Goal: Transaction & Acquisition: Book appointment/travel/reservation

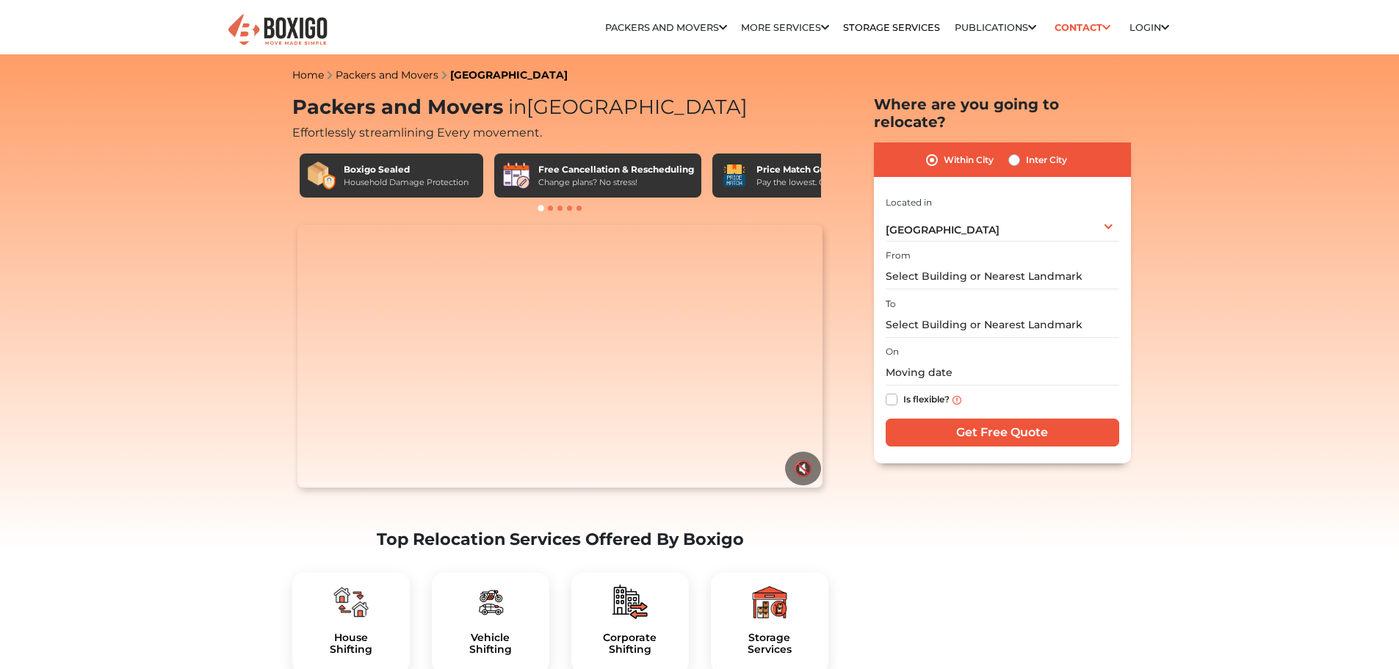
click at [381, 487] on video "Your browser does not support the video tag." at bounding box center [559, 356] width 525 height 263
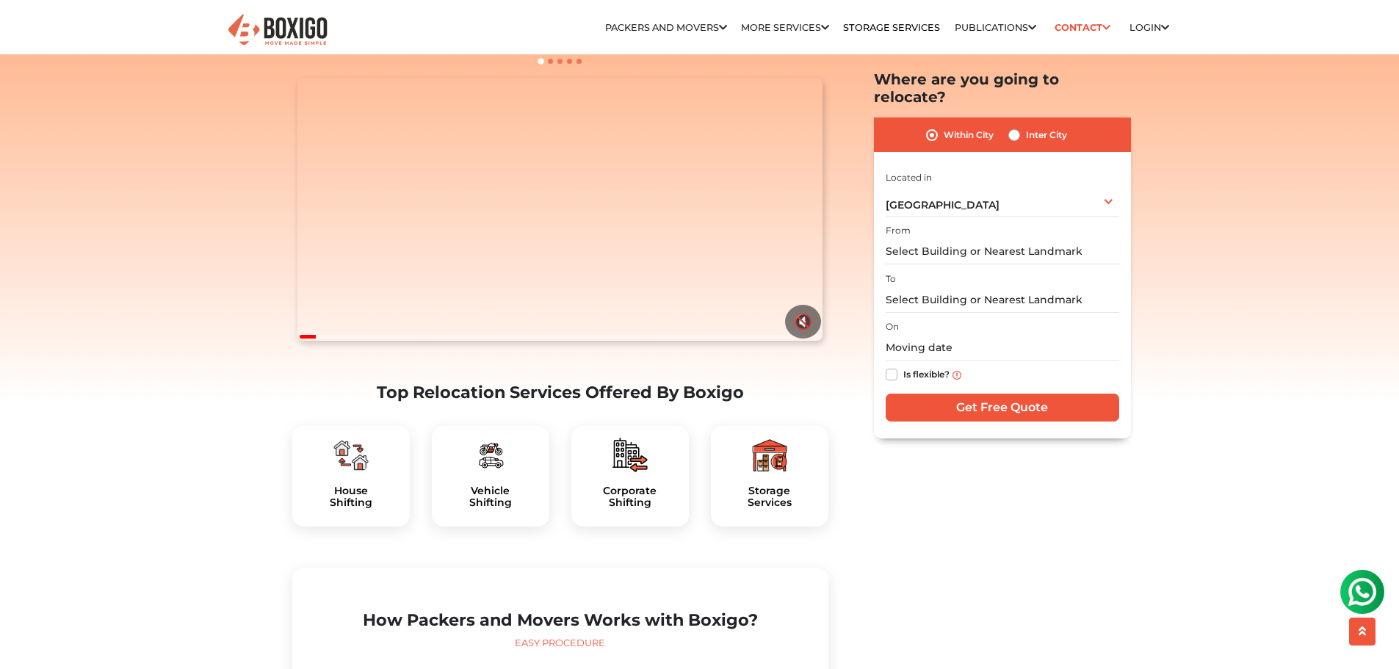
click at [376, 473] on div at bounding box center [351, 455] width 94 height 35
click at [330, 515] on div "House Shifting" at bounding box center [350, 476] width 117 height 101
click at [339, 509] on h5 "House Shifting" at bounding box center [351, 497] width 94 height 25
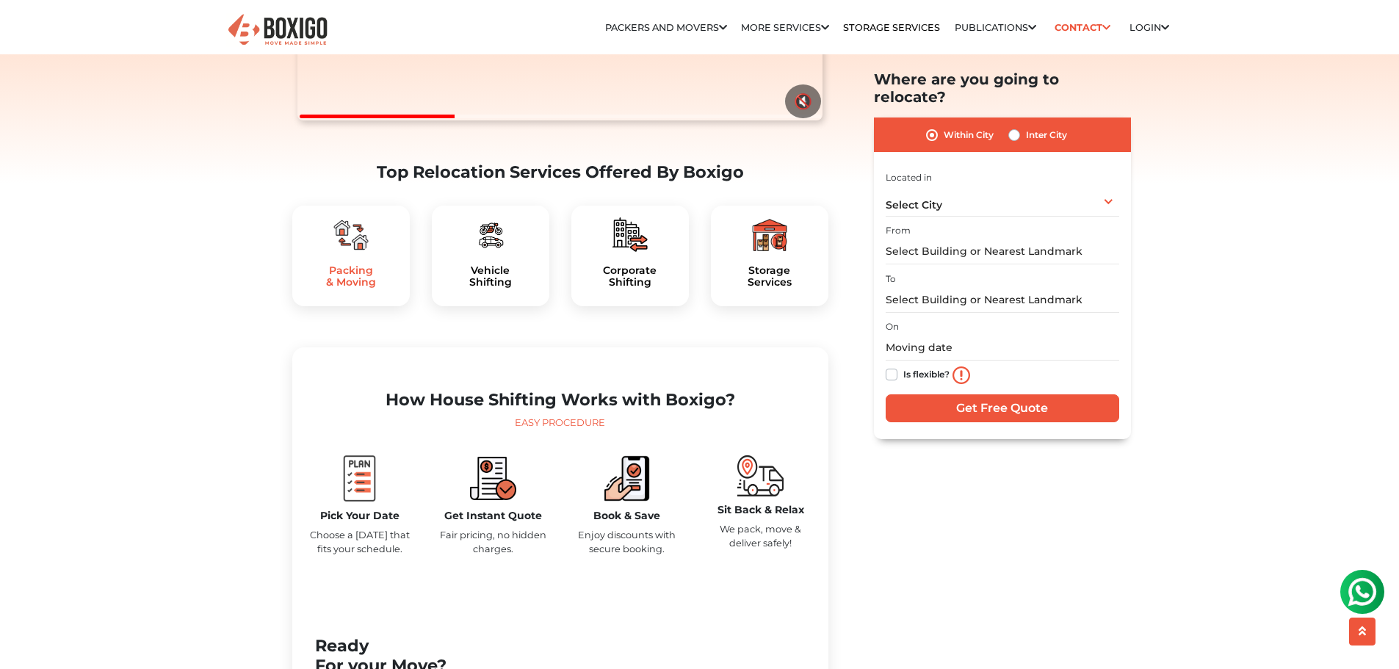
click at [364, 289] on h5 "Packing & Moving" at bounding box center [351, 276] width 94 height 25
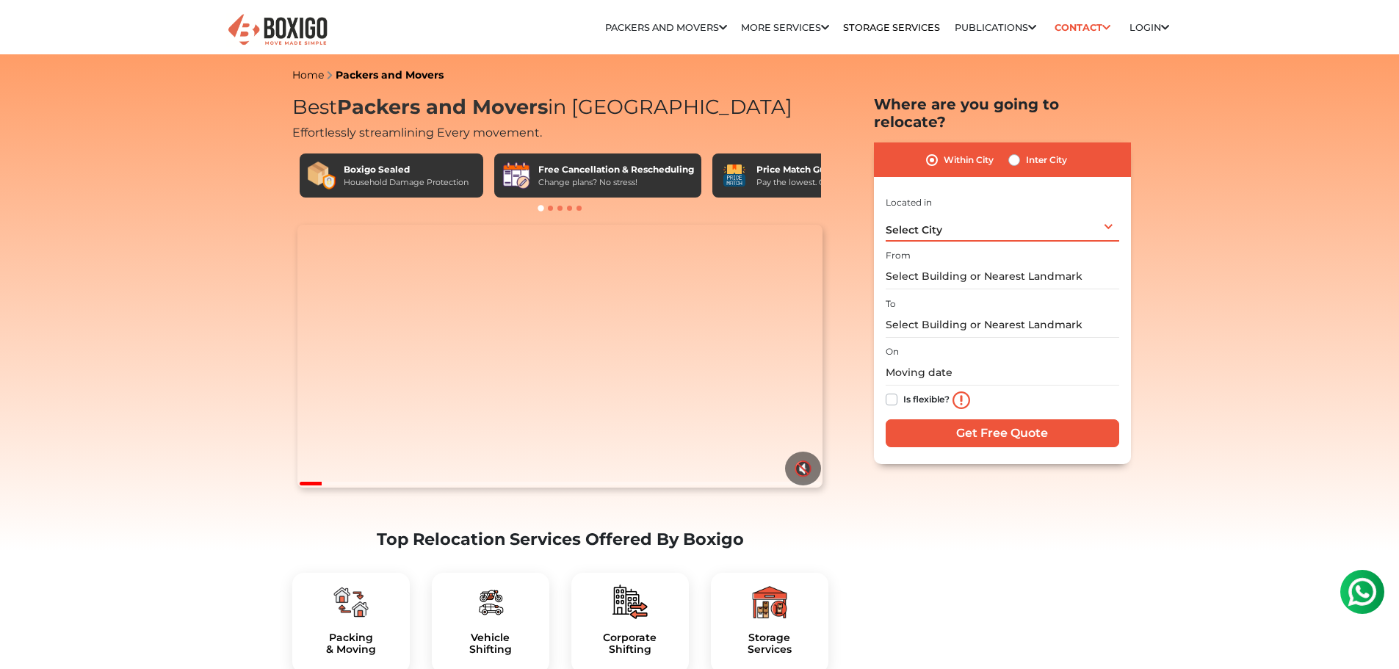
click at [1035, 211] on div "Select City Select City Bangalore Bengaluru Bhopal Bhubaneswar Chennai Coimbato…" at bounding box center [1001, 226] width 233 height 31
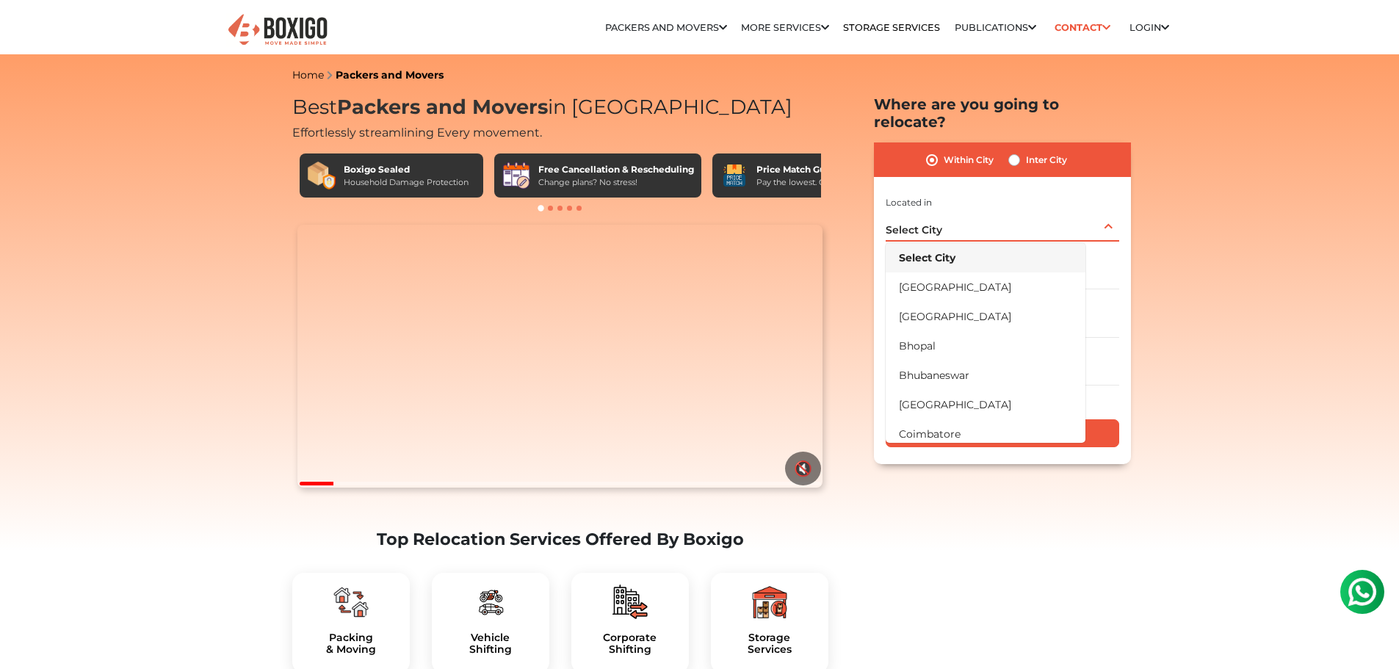
click at [1015, 243] on li "Select City" at bounding box center [985, 257] width 200 height 29
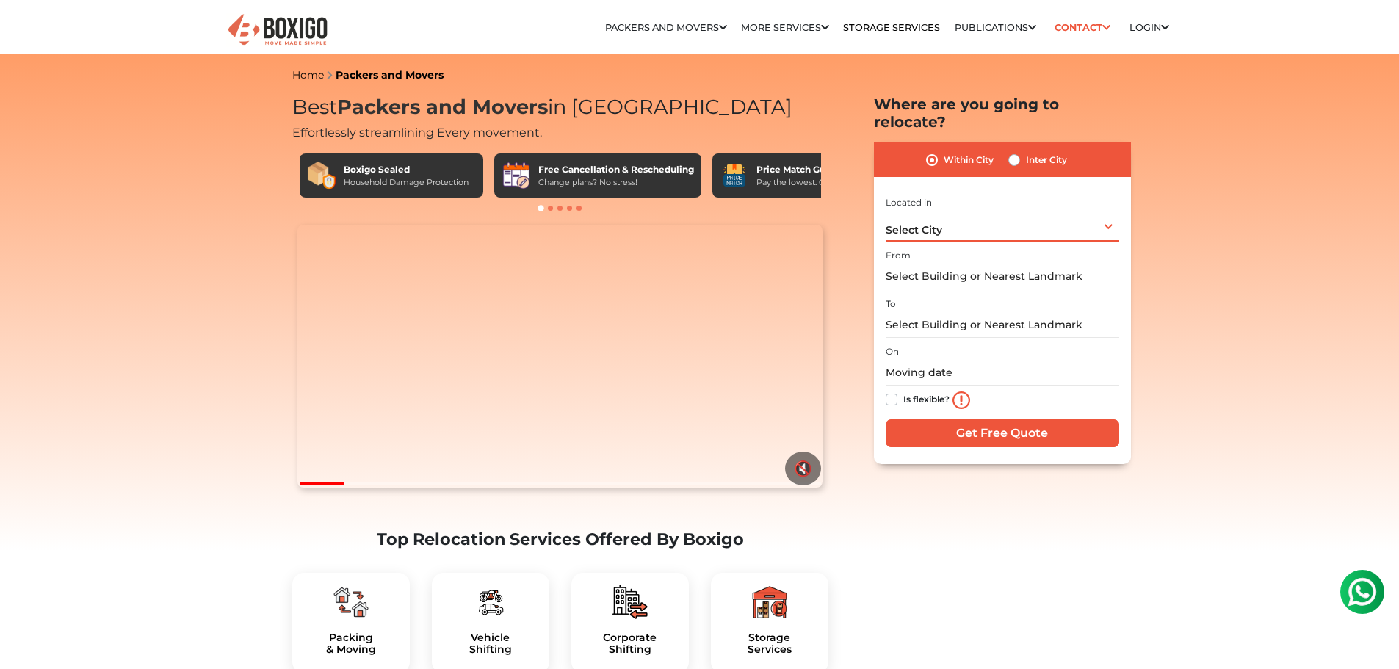
click at [1017, 219] on div "Select City Select City Bangalore Bengaluru Bhopal Bhubaneswar Chennai Coimbato…" at bounding box center [1001, 226] width 233 height 31
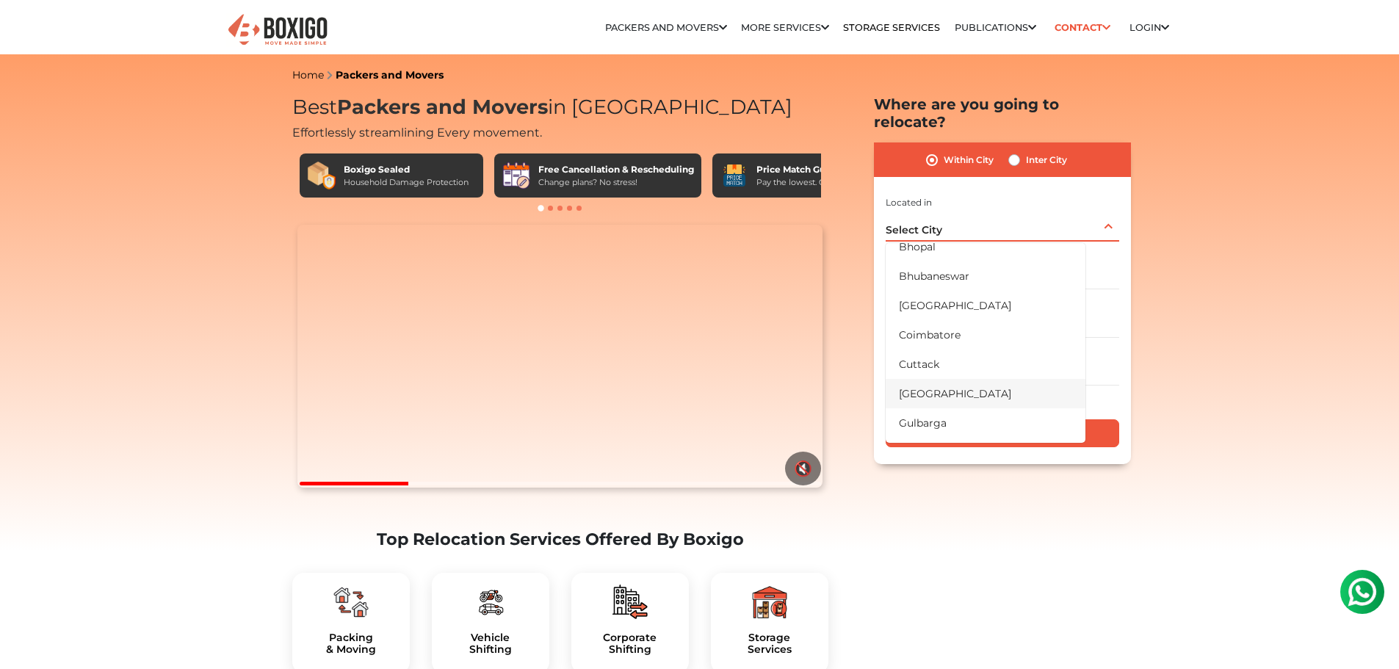
scroll to position [73, 0]
click at [953, 316] on li "[GEOGRAPHIC_DATA]" at bounding box center [985, 330] width 200 height 29
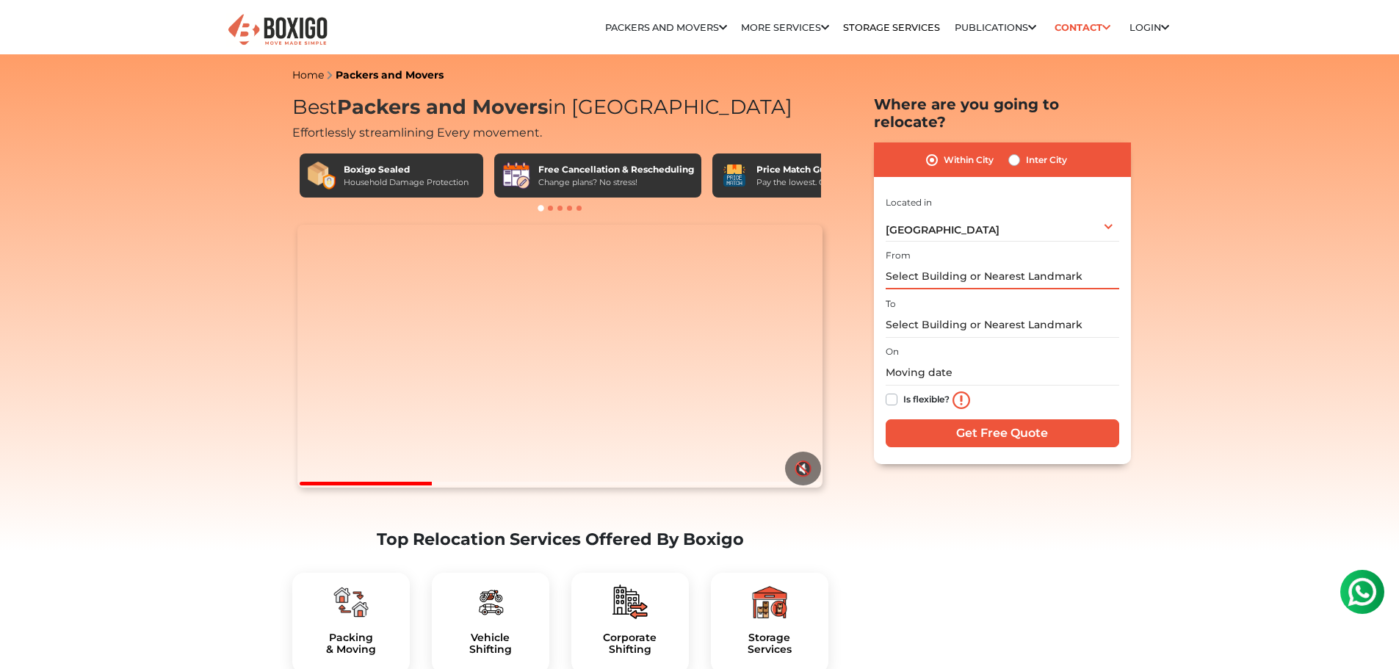
click at [961, 264] on input "text" at bounding box center [1001, 277] width 233 height 26
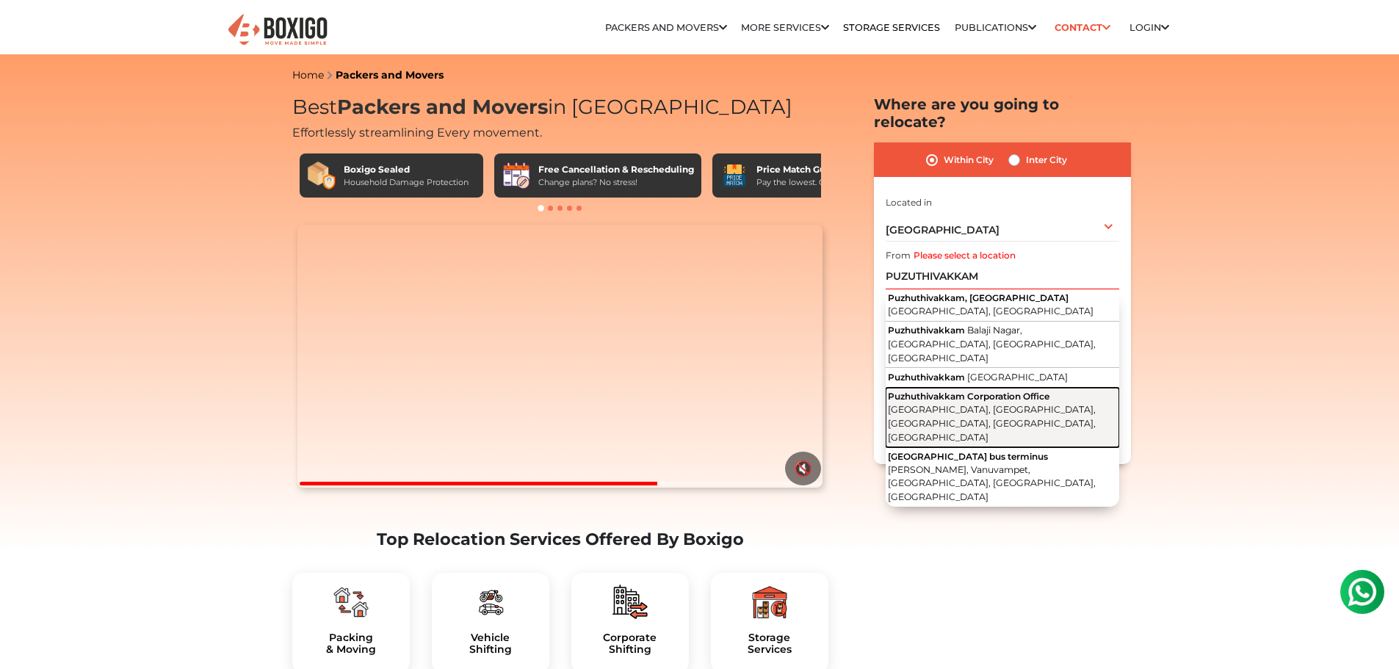
click at [1084, 404] on span "[GEOGRAPHIC_DATA], [GEOGRAPHIC_DATA], [GEOGRAPHIC_DATA], [GEOGRAPHIC_DATA], [GE…" at bounding box center [992, 423] width 208 height 38
type input "Puzhuthivakkam Corporation Office, [GEOGRAPHIC_DATA], [GEOGRAPHIC_DATA], [GEOGR…"
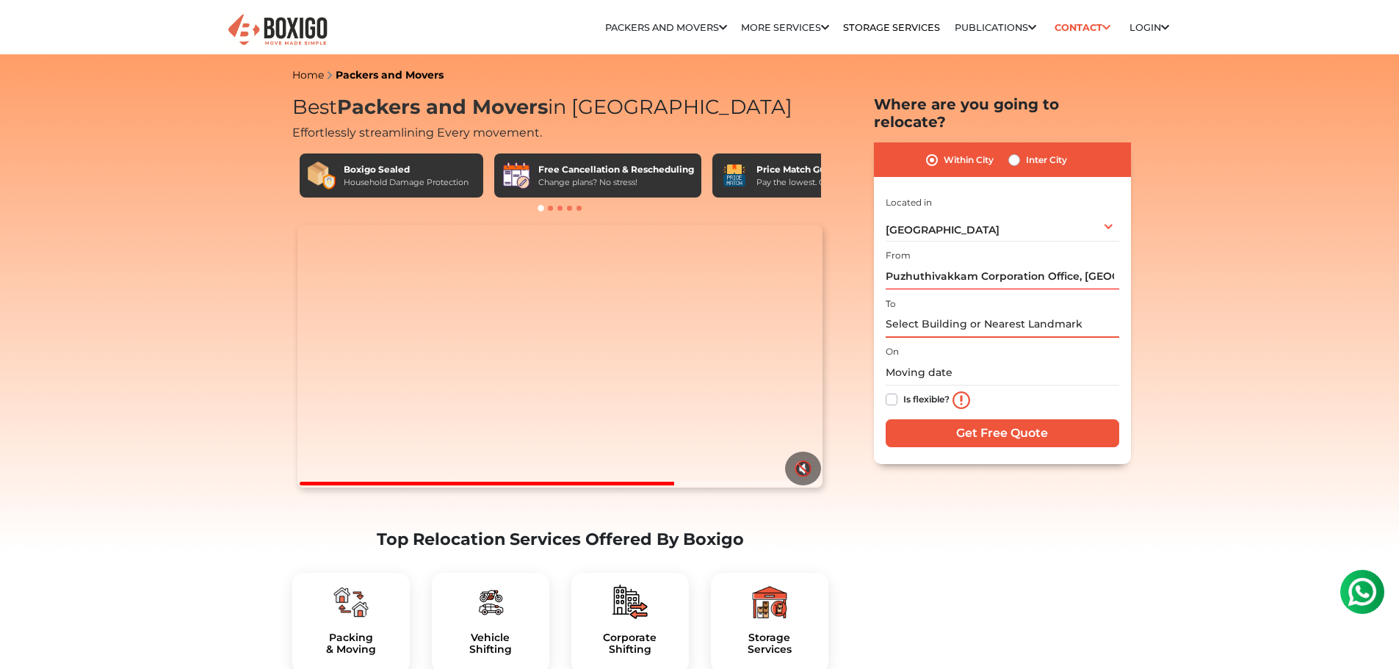
click at [964, 312] on input "text" at bounding box center [1001, 325] width 233 height 26
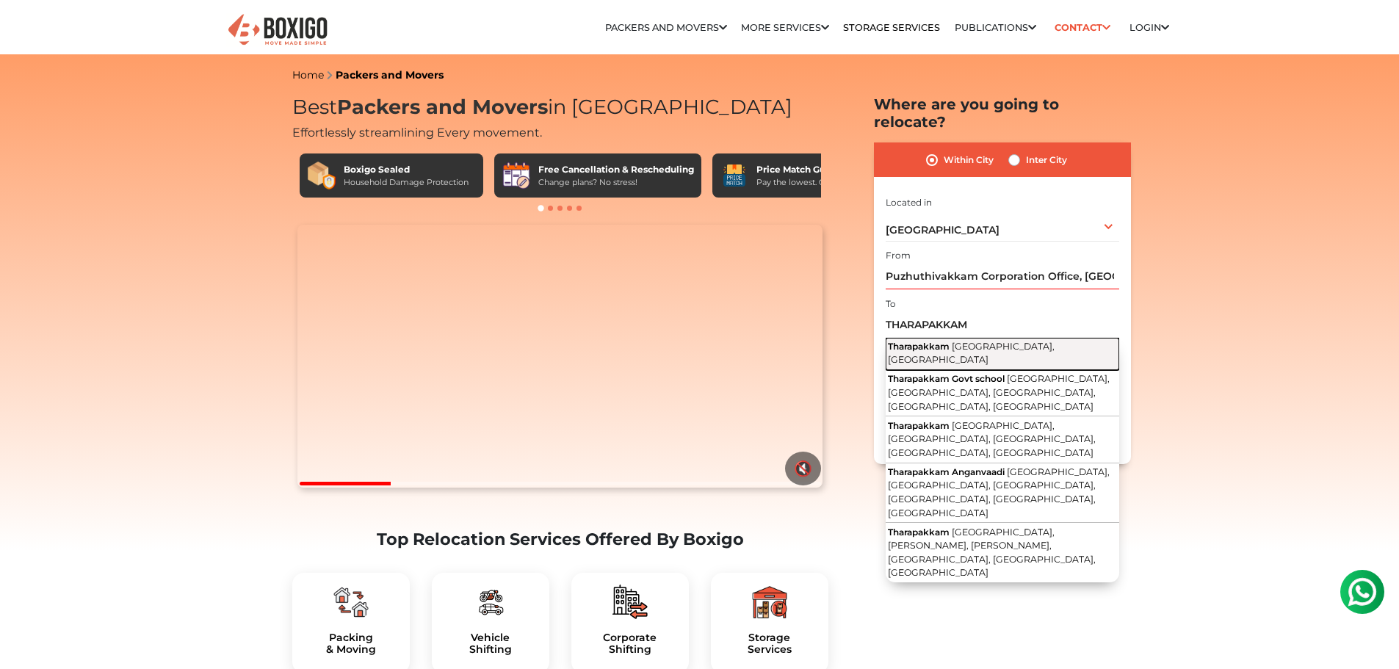
click at [979, 341] on span "[GEOGRAPHIC_DATA], [GEOGRAPHIC_DATA]" at bounding box center [971, 353] width 167 height 25
type input "[GEOGRAPHIC_DATA], [GEOGRAPHIC_DATA], [GEOGRAPHIC_DATA]"
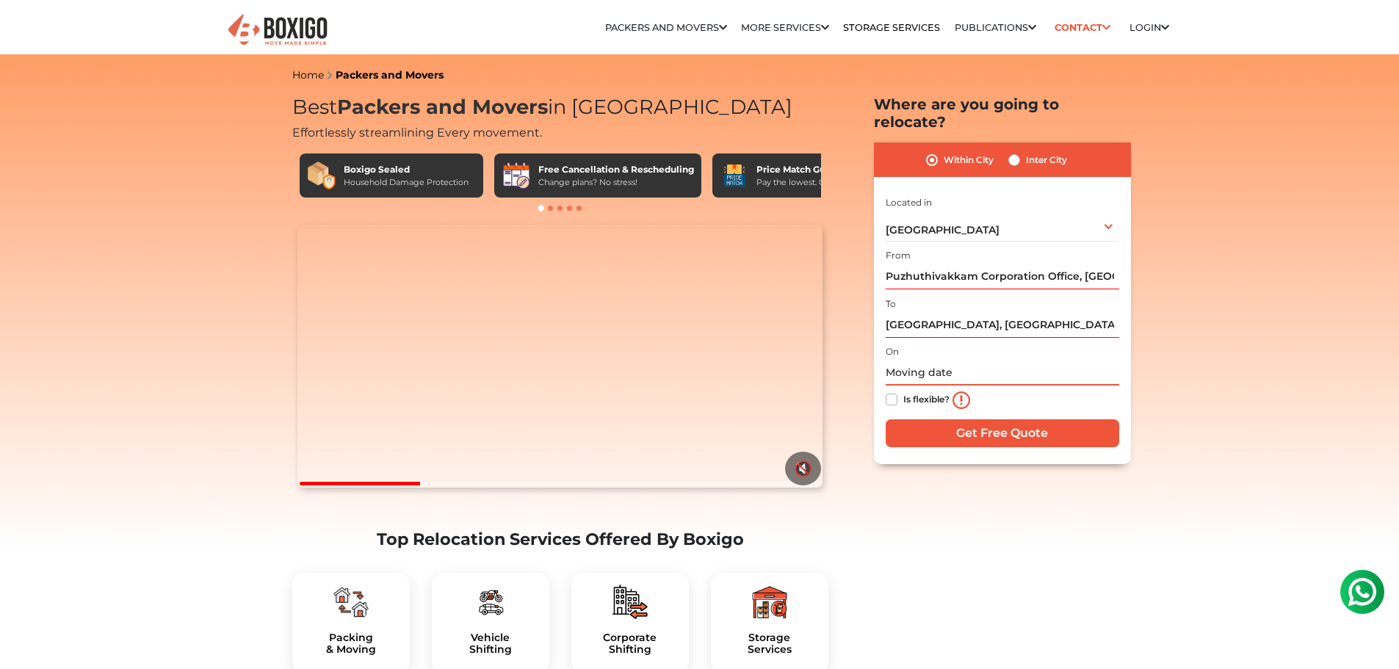
click at [954, 360] on input "text" at bounding box center [1001, 373] width 233 height 26
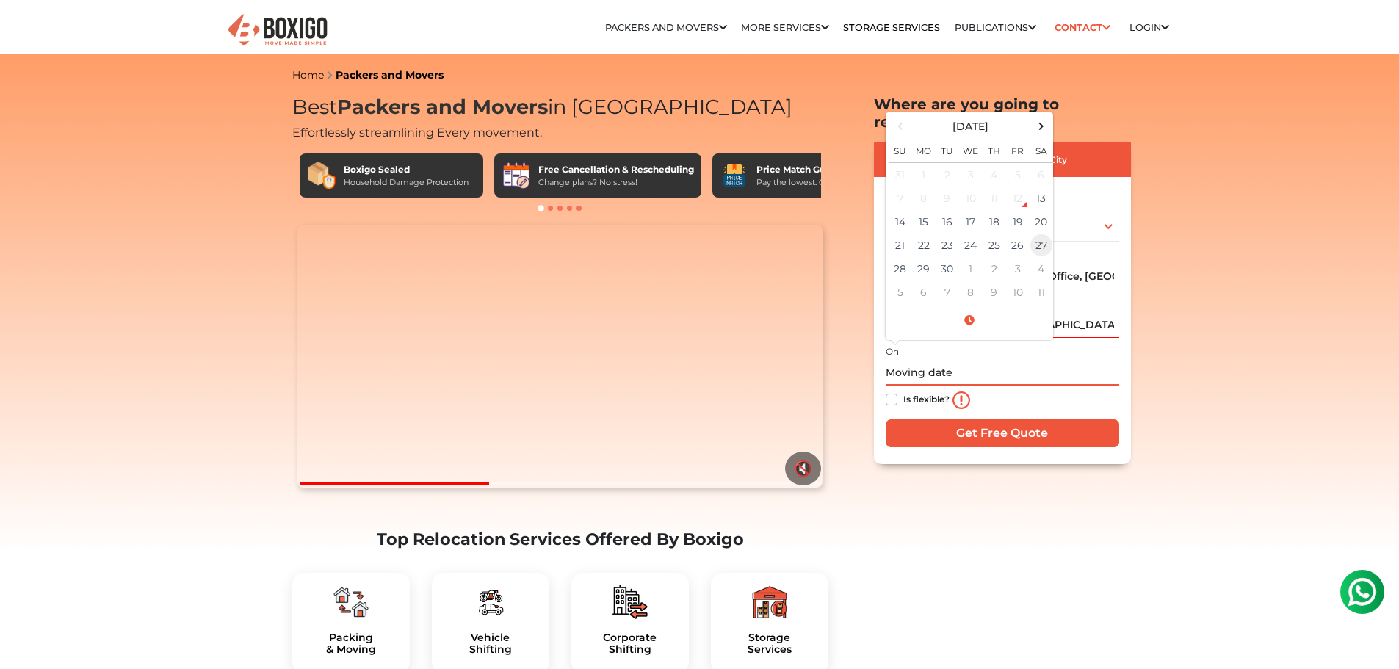
click at [1039, 233] on td "27" at bounding box center [1040, 244] width 23 height 23
type input "09/27/2025 12:00 AM"
click at [1042, 360] on input "09/27/2025 12:00 AM" at bounding box center [1001, 373] width 233 height 26
click at [1042, 385] on div "Is flexible?" at bounding box center [1001, 399] width 233 height 29
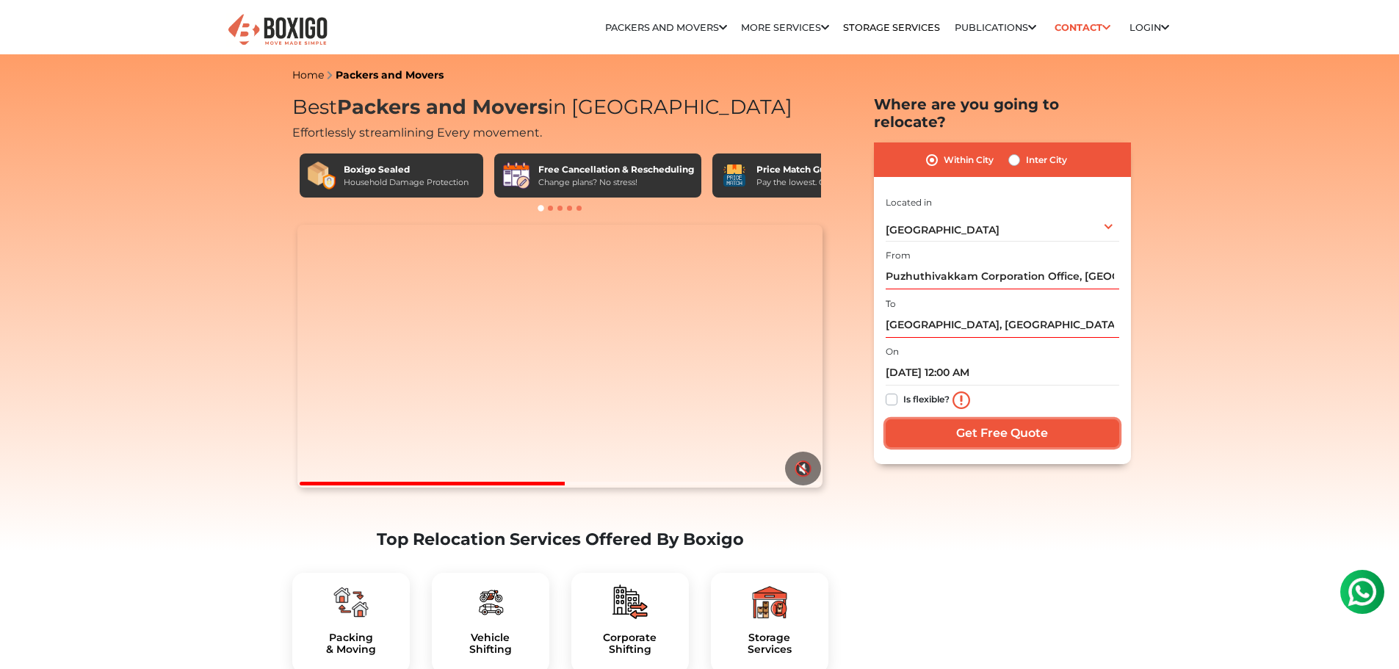
click at [1026, 419] on input "Get Free Quote" at bounding box center [1001, 433] width 233 height 28
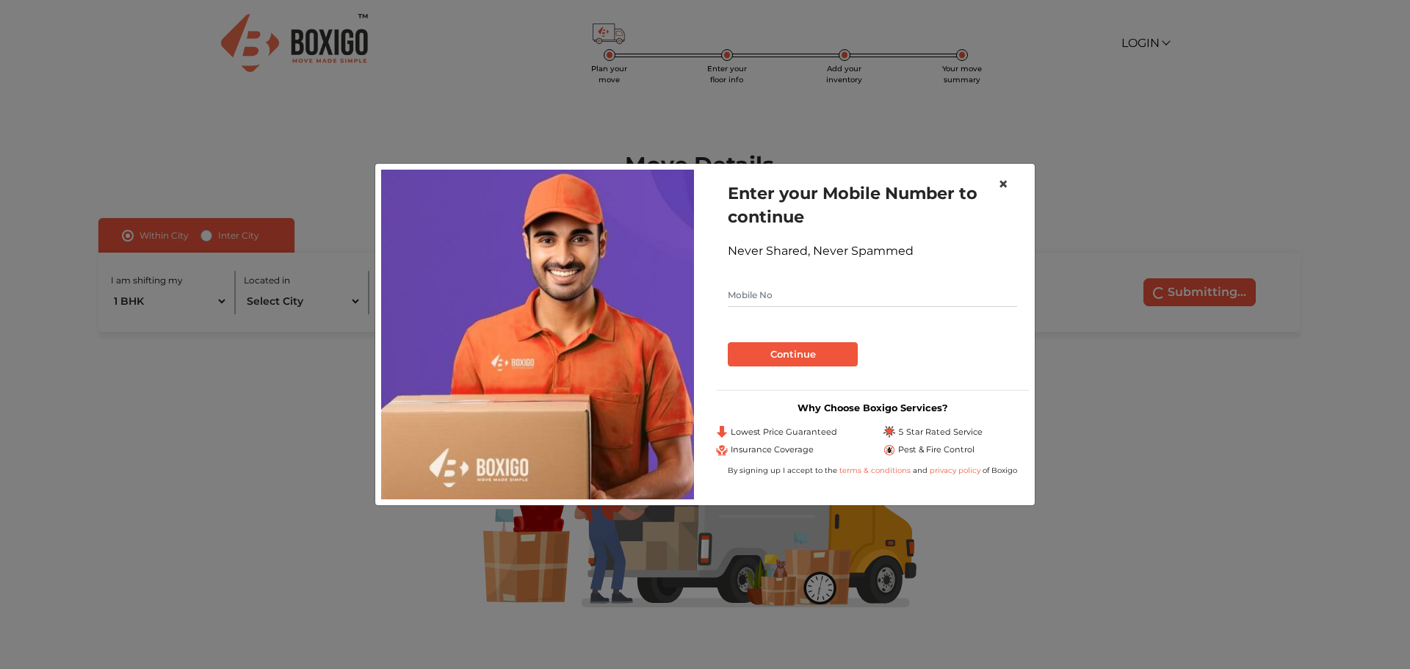
click at [1004, 187] on span "×" at bounding box center [1003, 183] width 10 height 21
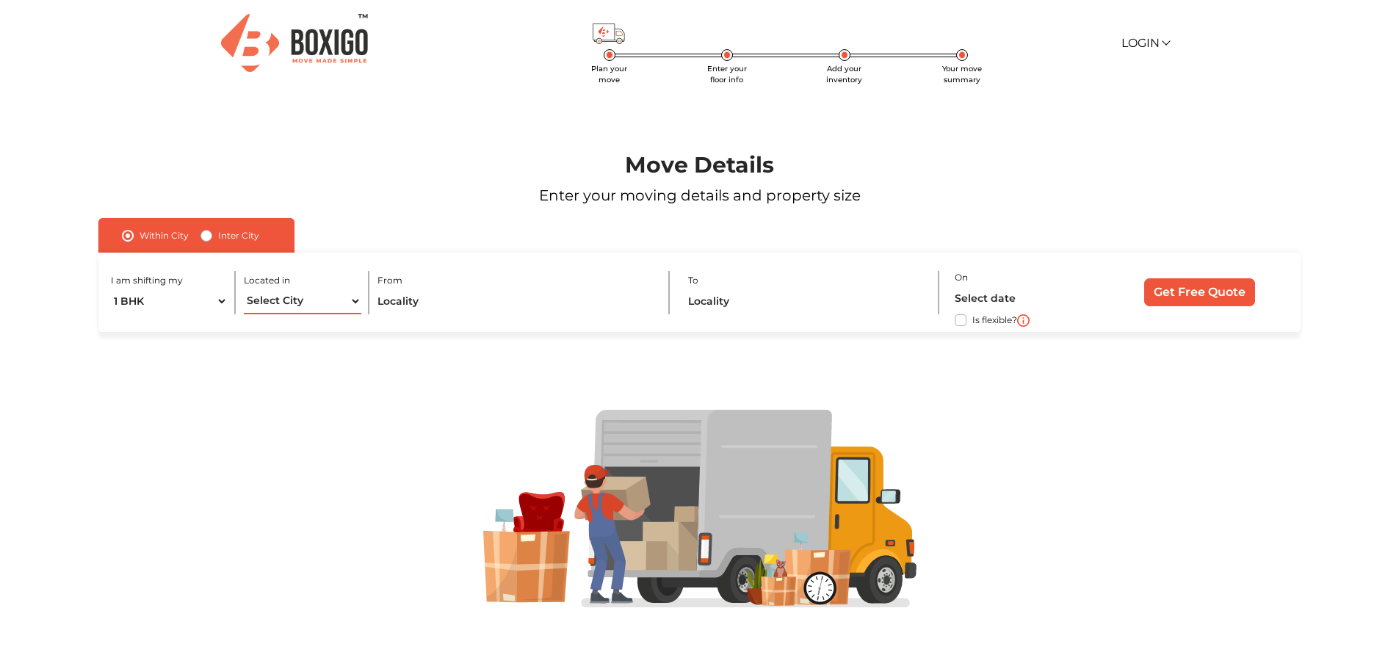
click at [283, 303] on select "Select City [GEOGRAPHIC_DATA] [GEOGRAPHIC_DATA] [GEOGRAPHIC_DATA] [GEOGRAPHIC_D…" at bounding box center [302, 302] width 117 height 26
select select "[GEOGRAPHIC_DATA]"
click at [244, 289] on select "Select City [GEOGRAPHIC_DATA] [GEOGRAPHIC_DATA] [GEOGRAPHIC_DATA] [GEOGRAPHIC_D…" at bounding box center [302, 302] width 117 height 26
click at [435, 300] on input "text" at bounding box center [514, 302] width 275 height 26
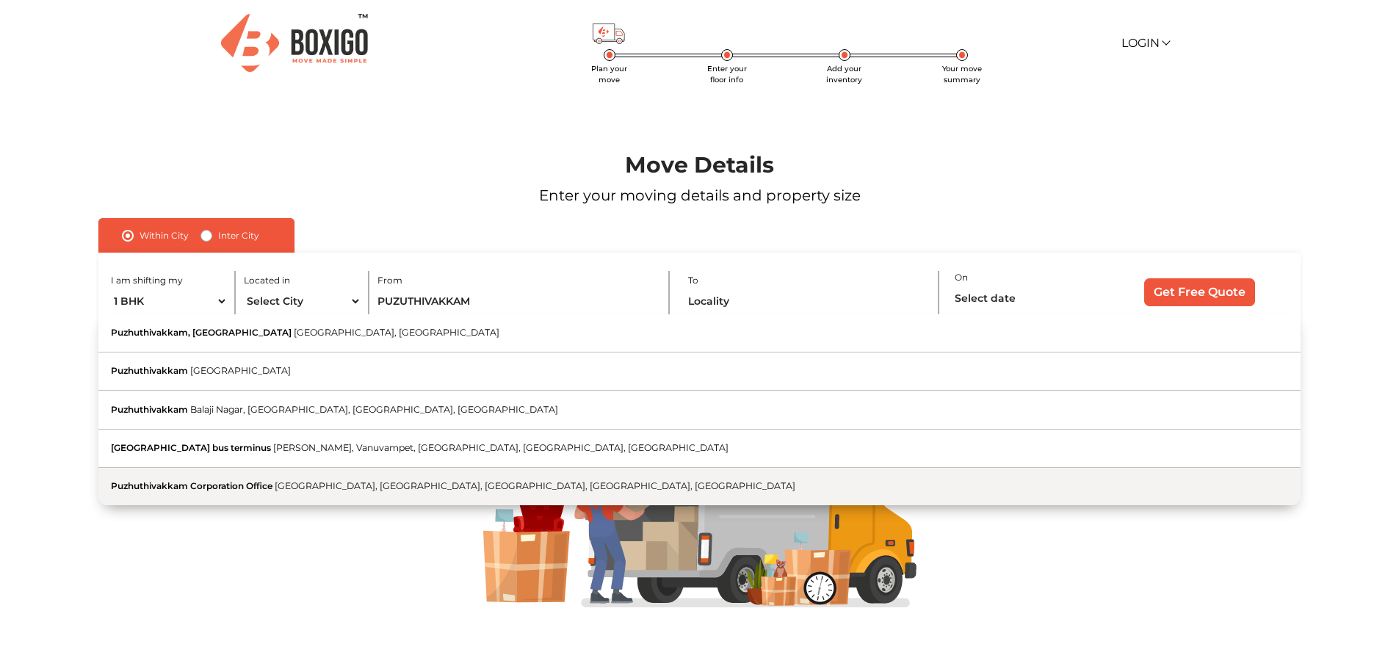
click at [381, 479] on button "Puzhuthivakkam Corporation Office [GEOGRAPHIC_DATA]" at bounding box center [698, 486] width 1201 height 37
type input "Puzhuthivakkam Corporation Office, [GEOGRAPHIC_DATA], [GEOGRAPHIC_DATA], [GEOGR…"
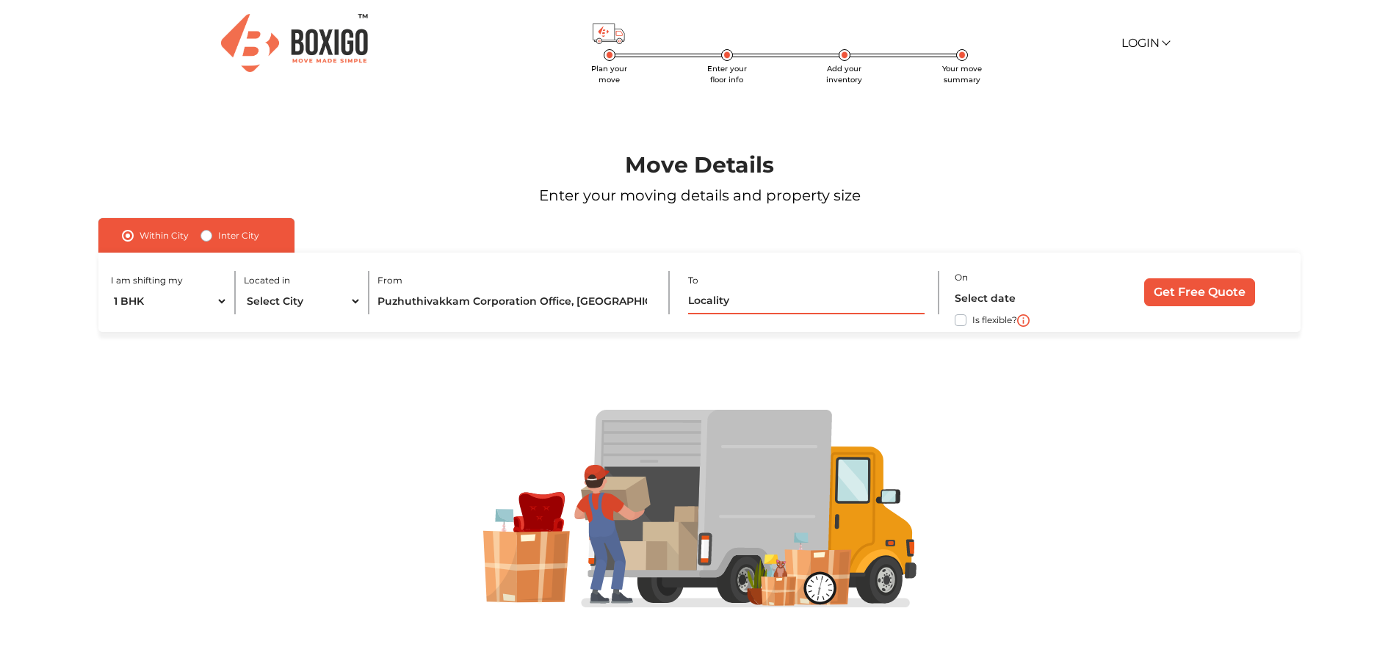
click at [757, 294] on input "text" at bounding box center [806, 302] width 236 height 26
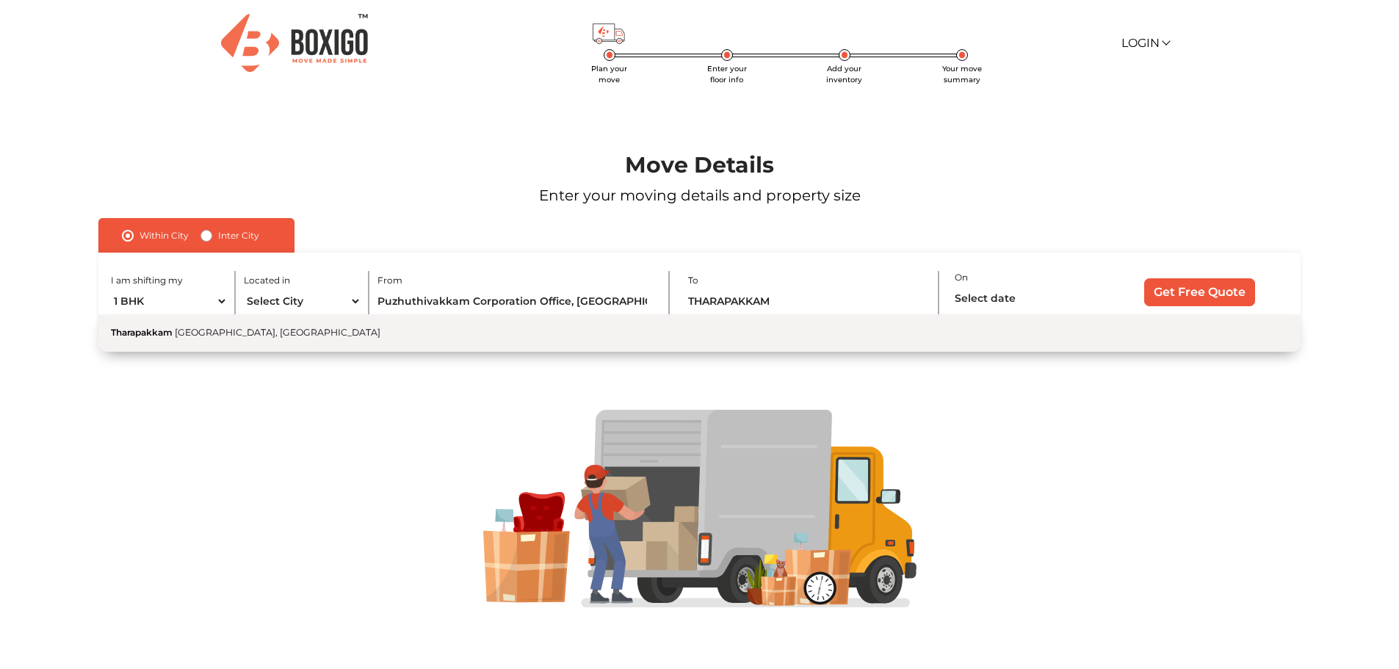
click at [390, 340] on button "[GEOGRAPHIC_DATA] [GEOGRAPHIC_DATA], [GEOGRAPHIC_DATA]" at bounding box center [698, 332] width 1201 height 37
type input "[GEOGRAPHIC_DATA], [GEOGRAPHIC_DATA], [GEOGRAPHIC_DATA]"
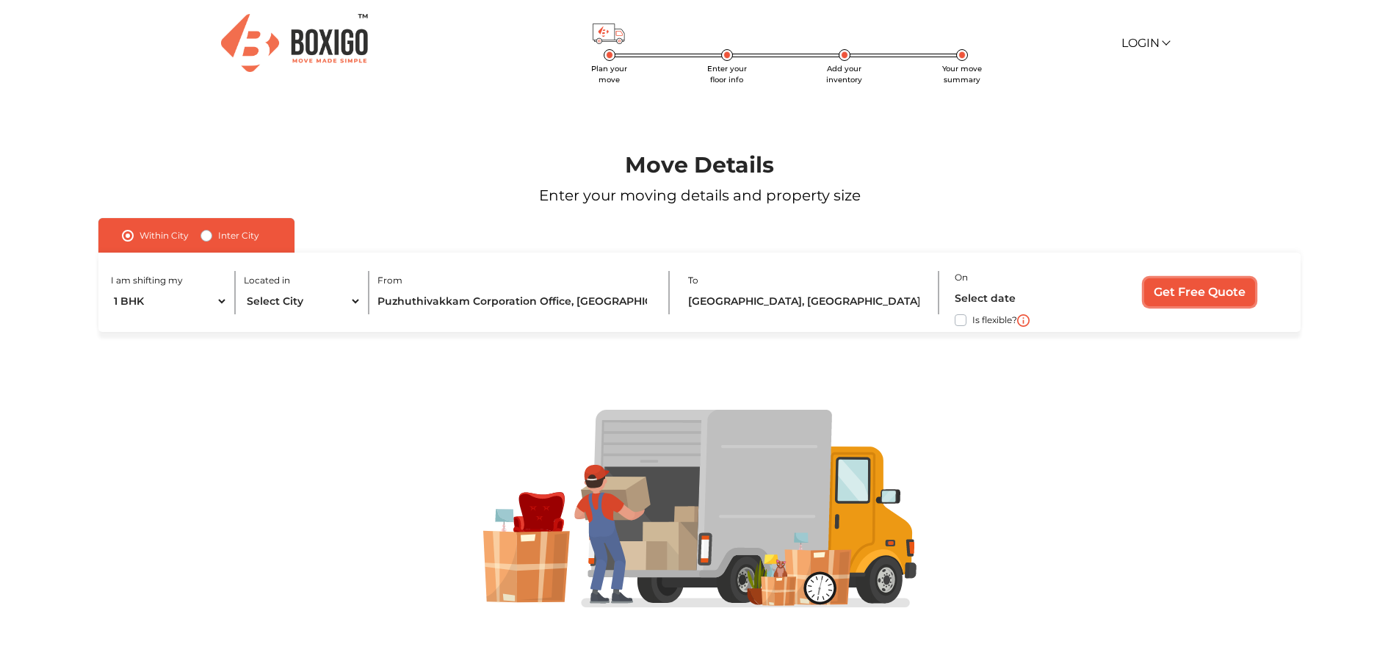
click at [1158, 298] on input "Get Free Quote" at bounding box center [1199, 292] width 111 height 28
click at [972, 320] on label "Is flexible?" at bounding box center [994, 318] width 45 height 15
click at [110, 320] on input "Is flexible?" at bounding box center [104, 318] width 12 height 15
click at [1209, 297] on input "Get Free Quote" at bounding box center [1199, 292] width 111 height 28
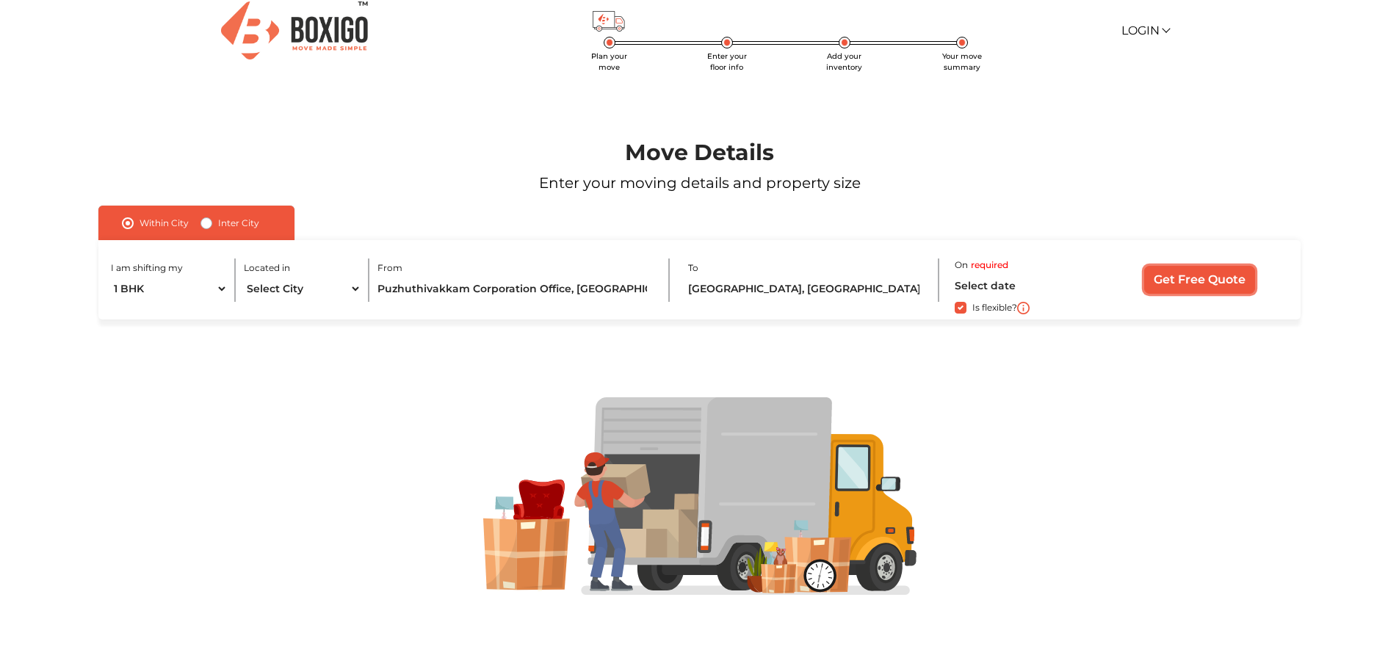
scroll to position [16, 0]
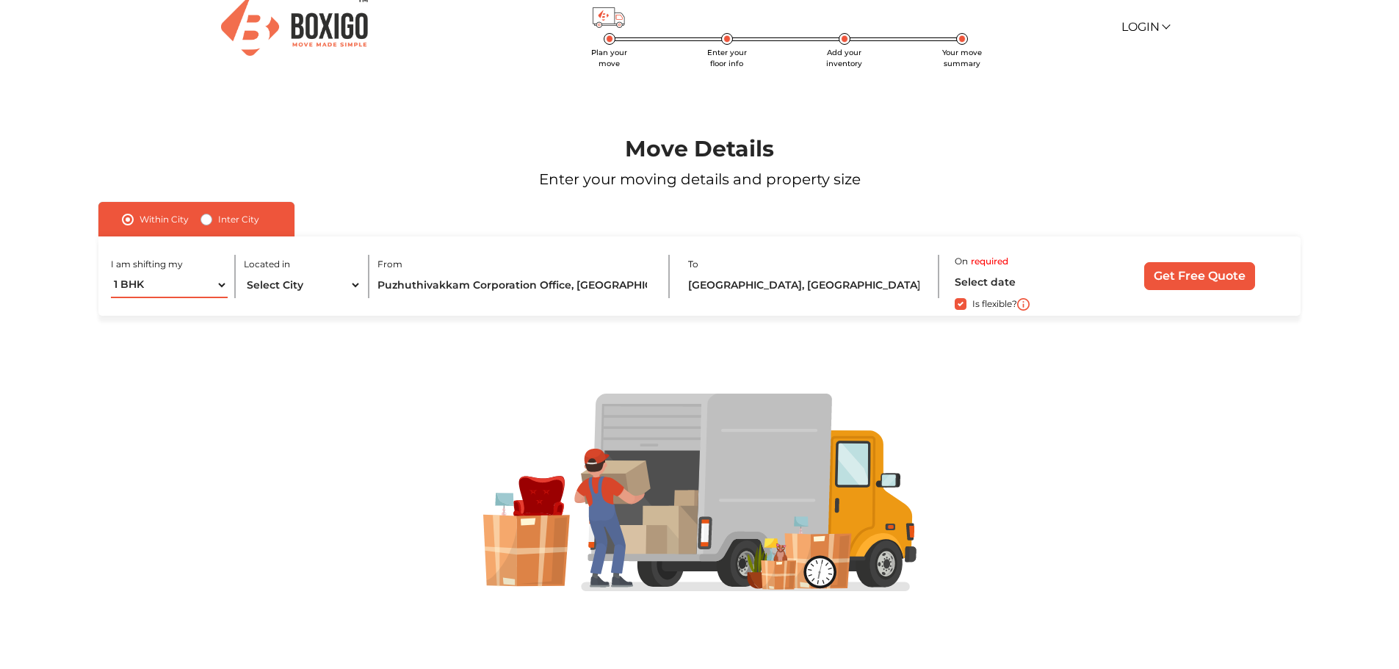
click at [198, 272] on select "1 BHK 2 BHK 3 BHK 3 + BHK FEW ITEMS" at bounding box center [169, 285] width 117 height 26
click at [202, 274] on select "1 BHK 2 BHK 3 BHK 3 + BHK FEW ITEMS" at bounding box center [169, 285] width 117 height 26
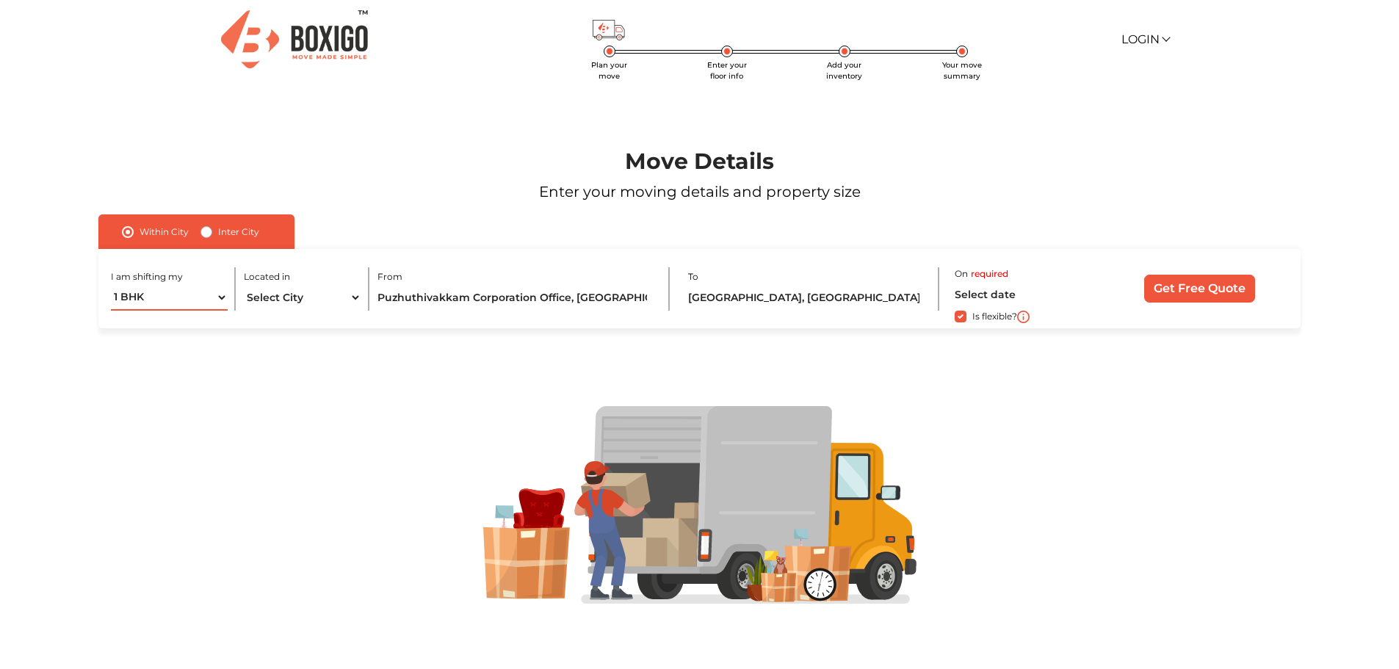
scroll to position [0, 0]
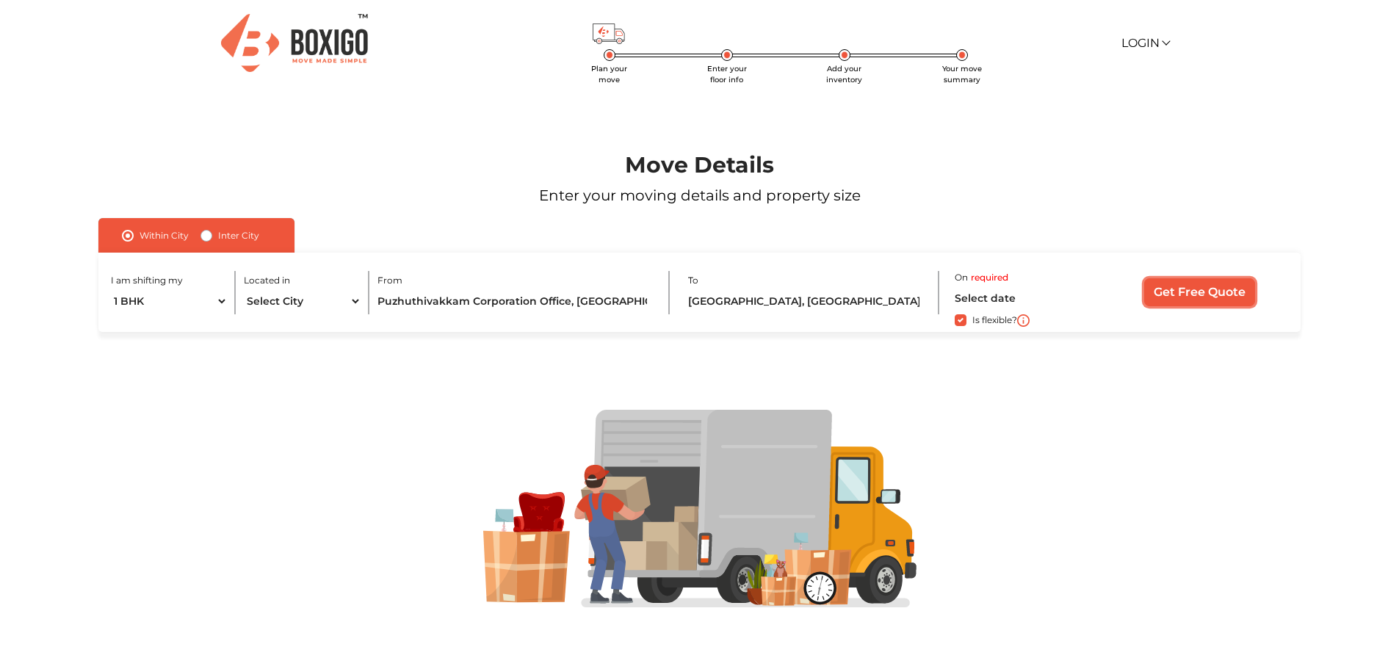
click at [1193, 299] on input "Get Free Quote" at bounding box center [1199, 292] width 111 height 28
click at [972, 320] on label "Is flexible?" at bounding box center [994, 318] width 45 height 15
click at [110, 320] on input "Is flexible?" at bounding box center [104, 318] width 12 height 15
checkbox input "false"
click at [625, 194] on p "Enter your moving details and property size" at bounding box center [699, 195] width 1287 height 22
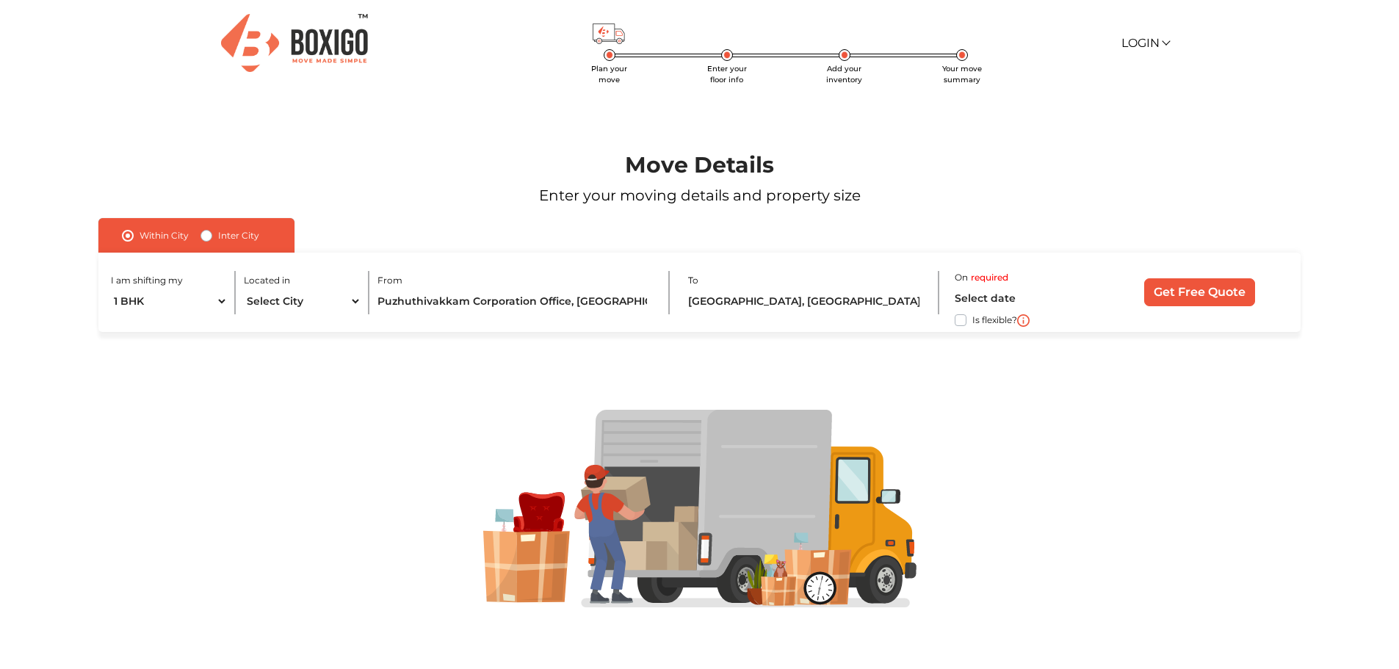
click at [812, 207] on div "Move Details Enter your moving details and property size" at bounding box center [699, 185] width 1309 height 66
click at [814, 204] on p "Enter your moving details and property size" at bounding box center [699, 195] width 1287 height 22
click at [819, 203] on p "Enter your moving details and property size" at bounding box center [699, 195] width 1287 height 22
click at [566, 310] on input "Puzhuthivakkam Corporation Office, [GEOGRAPHIC_DATA], [GEOGRAPHIC_DATA], [GEOGR…" at bounding box center [514, 302] width 275 height 26
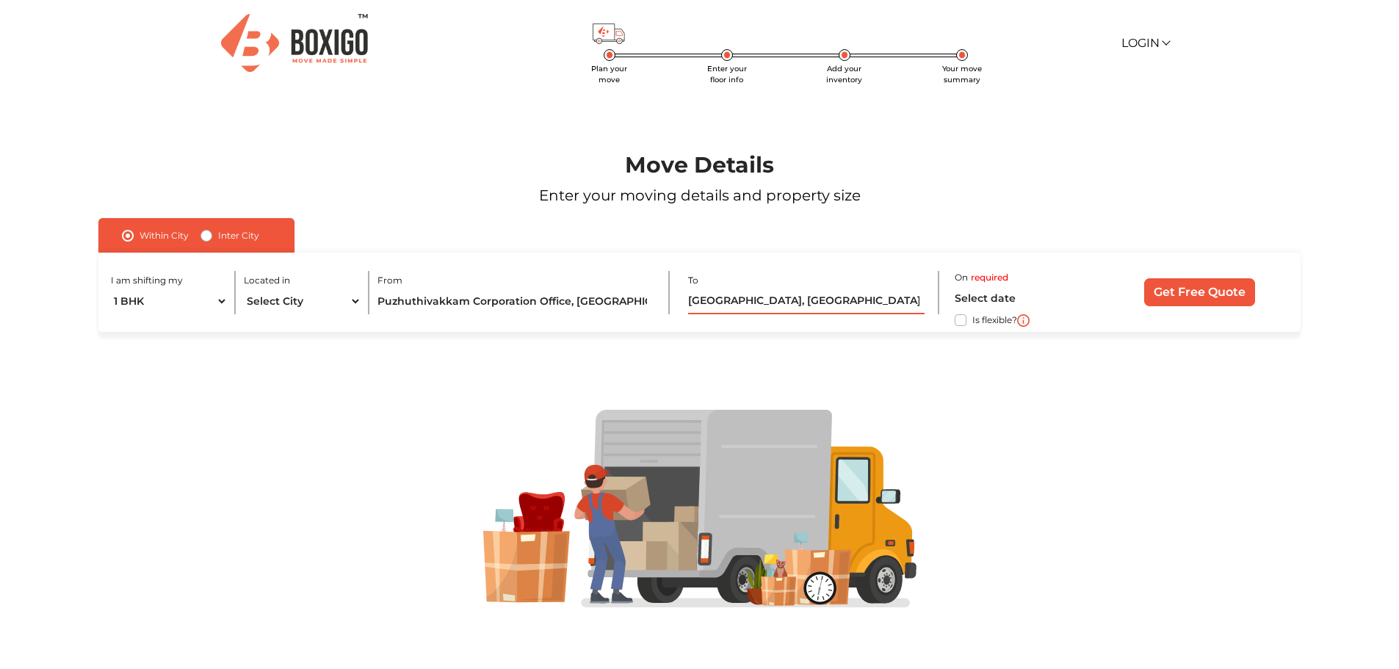
click at [756, 305] on input "[GEOGRAPHIC_DATA], [GEOGRAPHIC_DATA], [GEOGRAPHIC_DATA]" at bounding box center [806, 302] width 236 height 26
click at [516, 313] on input "Puzhuthivakkam Corporation Office, [GEOGRAPHIC_DATA], [GEOGRAPHIC_DATA], [GEOGR…" at bounding box center [514, 302] width 275 height 26
click at [798, 283] on div "To [GEOGRAPHIC_DATA], [GEOGRAPHIC_DATA], [GEOGRAPHIC_DATA]" at bounding box center [813, 292] width 250 height 43
click at [1011, 286] on input "text" at bounding box center [1023, 299] width 139 height 26
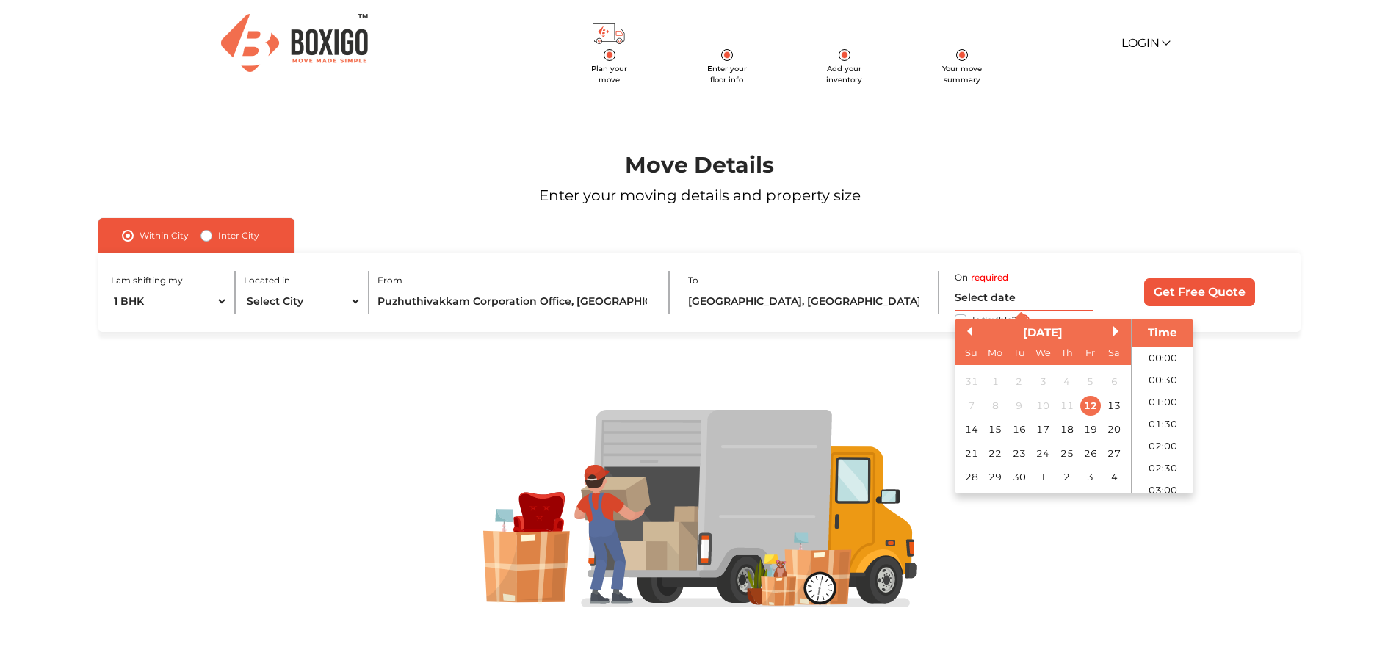
scroll to position [709, 0]
click at [1002, 280] on label "required" at bounding box center [989, 277] width 37 height 13
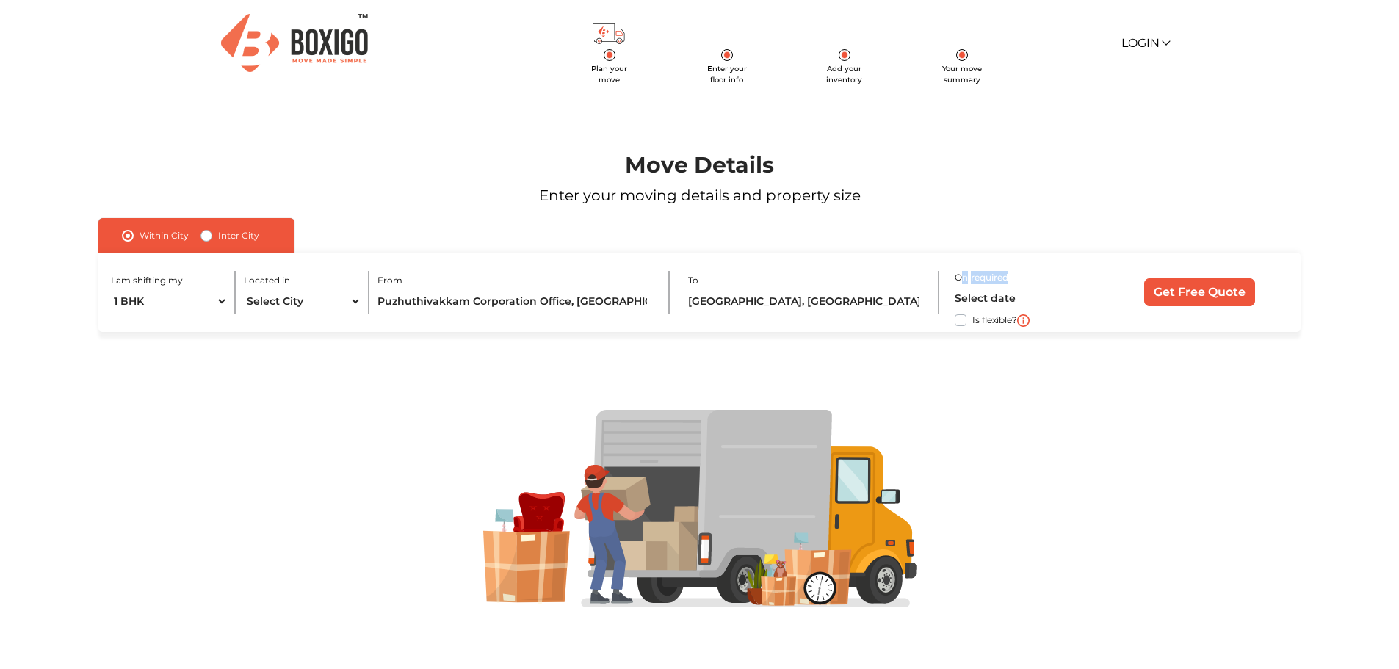
click at [1001, 280] on label "required" at bounding box center [989, 277] width 37 height 13
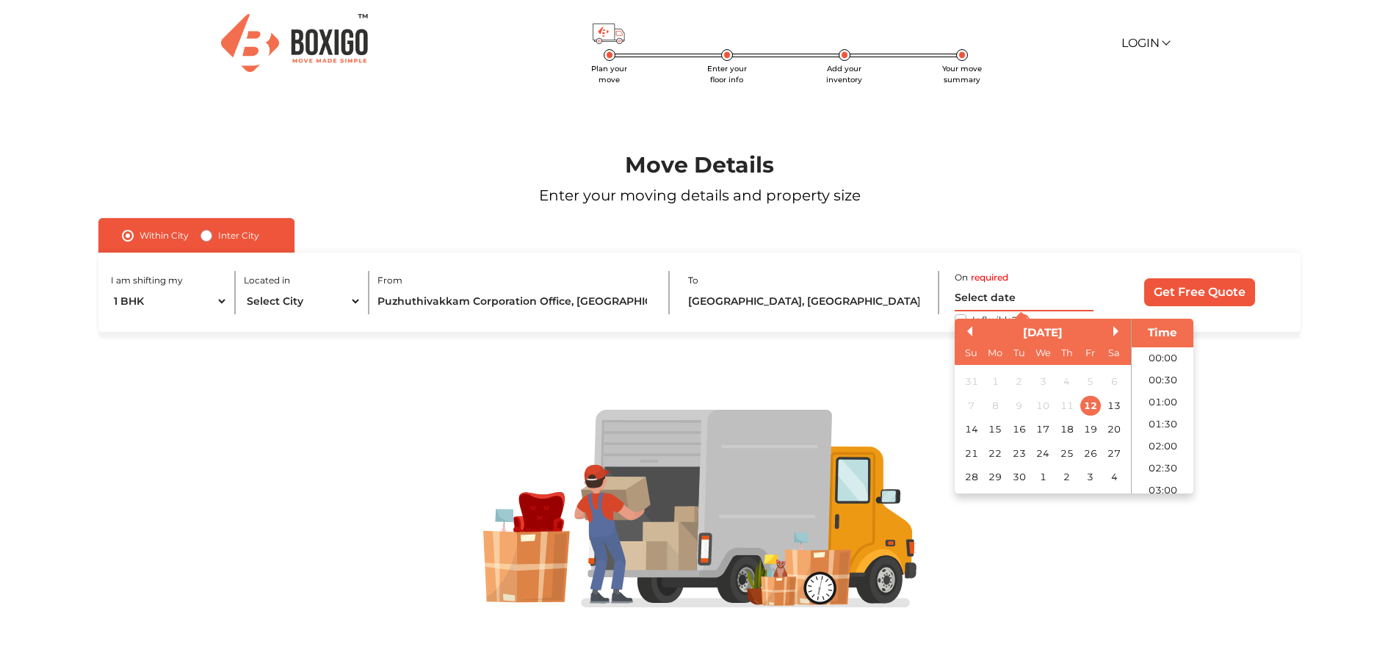
click at [994, 292] on input "text" at bounding box center [1023, 299] width 139 height 26
click at [1114, 460] on div "27" at bounding box center [1114, 453] width 20 height 20
click at [1162, 375] on li "07:00" at bounding box center [1162, 373] width 62 height 22
type input "[DATE] 7:00 AM"
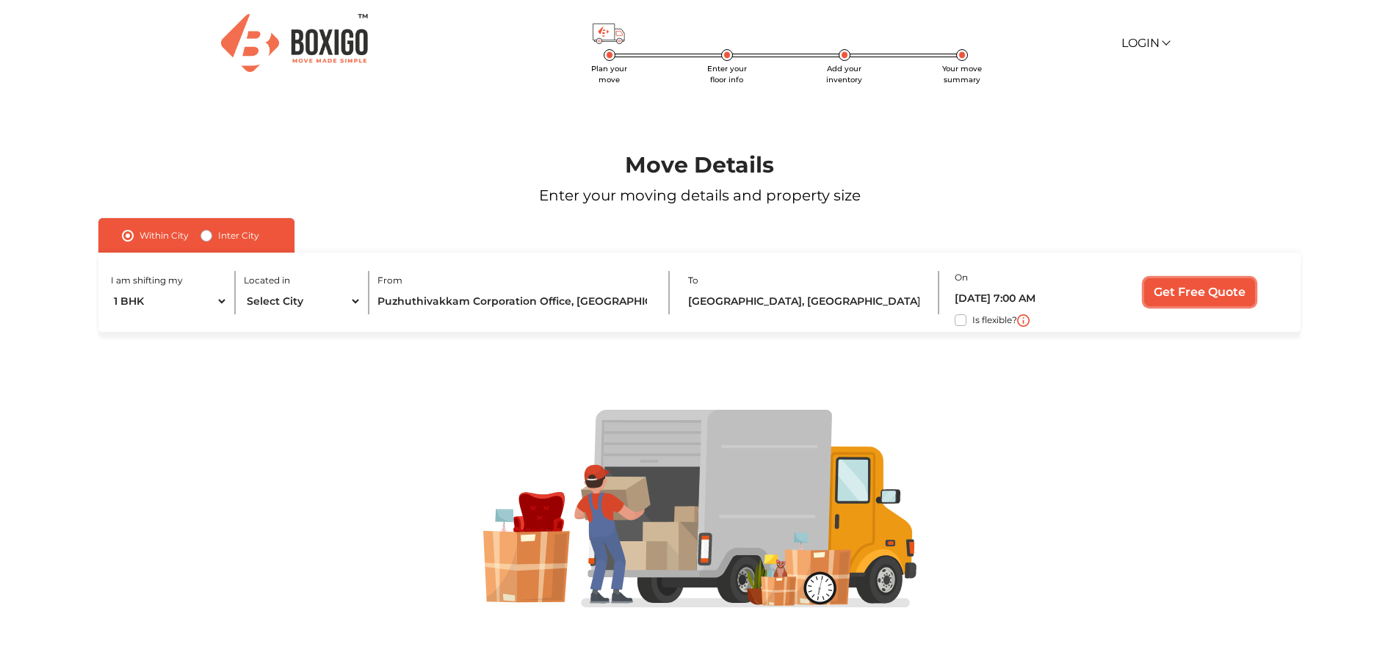
click at [1197, 298] on input "Get Free Quote" at bounding box center [1199, 292] width 111 height 28
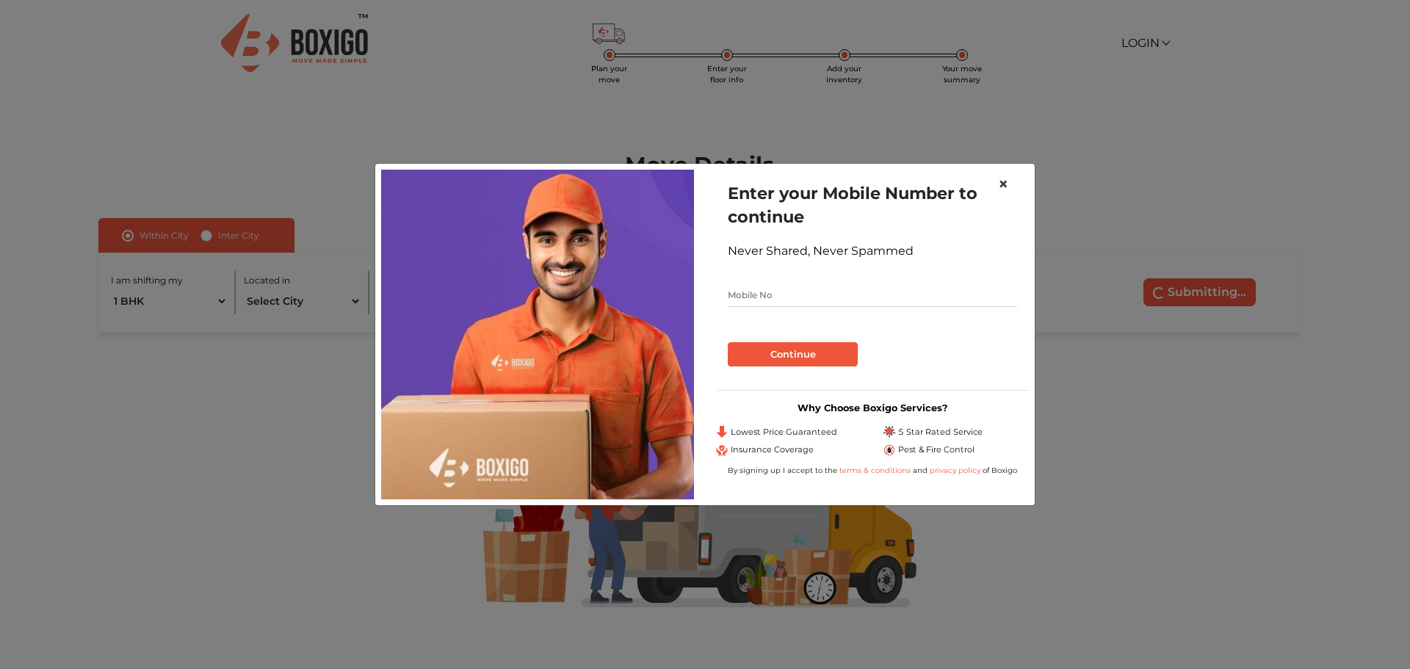
drag, startPoint x: 1017, startPoint y: 178, endPoint x: 1001, endPoint y: 186, distance: 18.7
click at [1012, 180] on button "×" at bounding box center [1003, 184] width 34 height 41
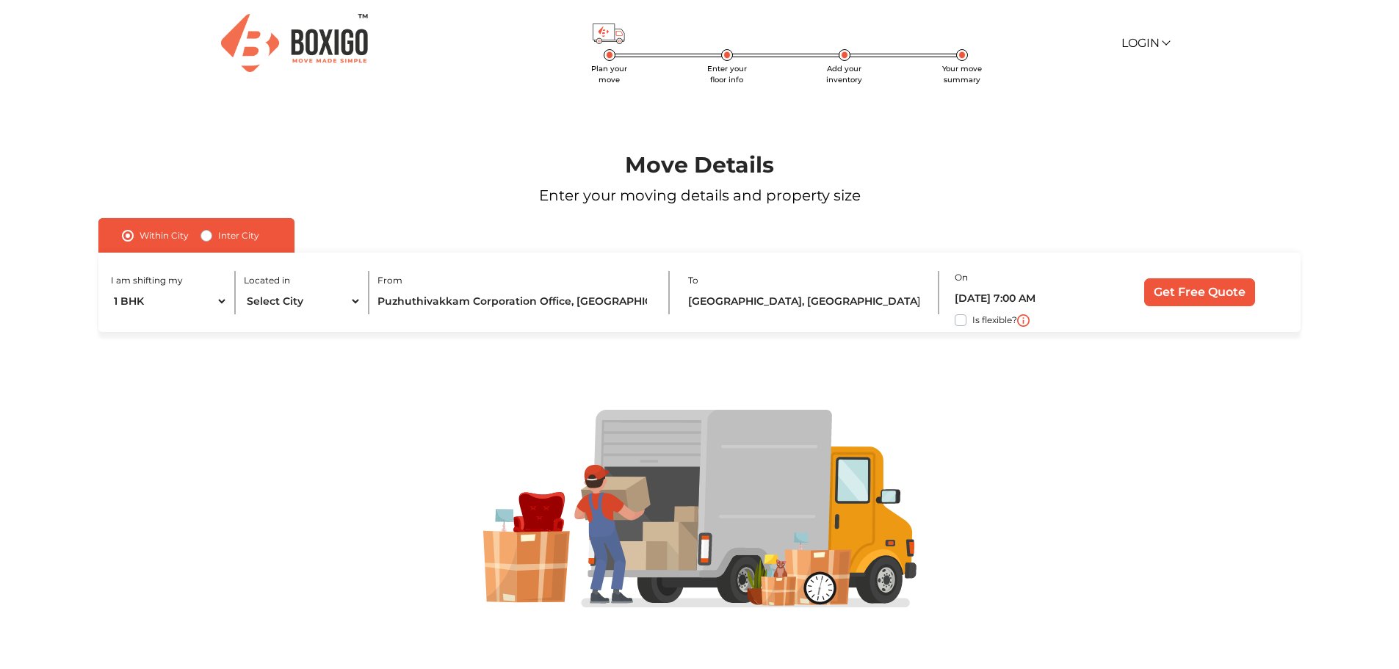
click at [1001, 186] on p "Enter your moving details and property size" at bounding box center [699, 195] width 1287 height 22
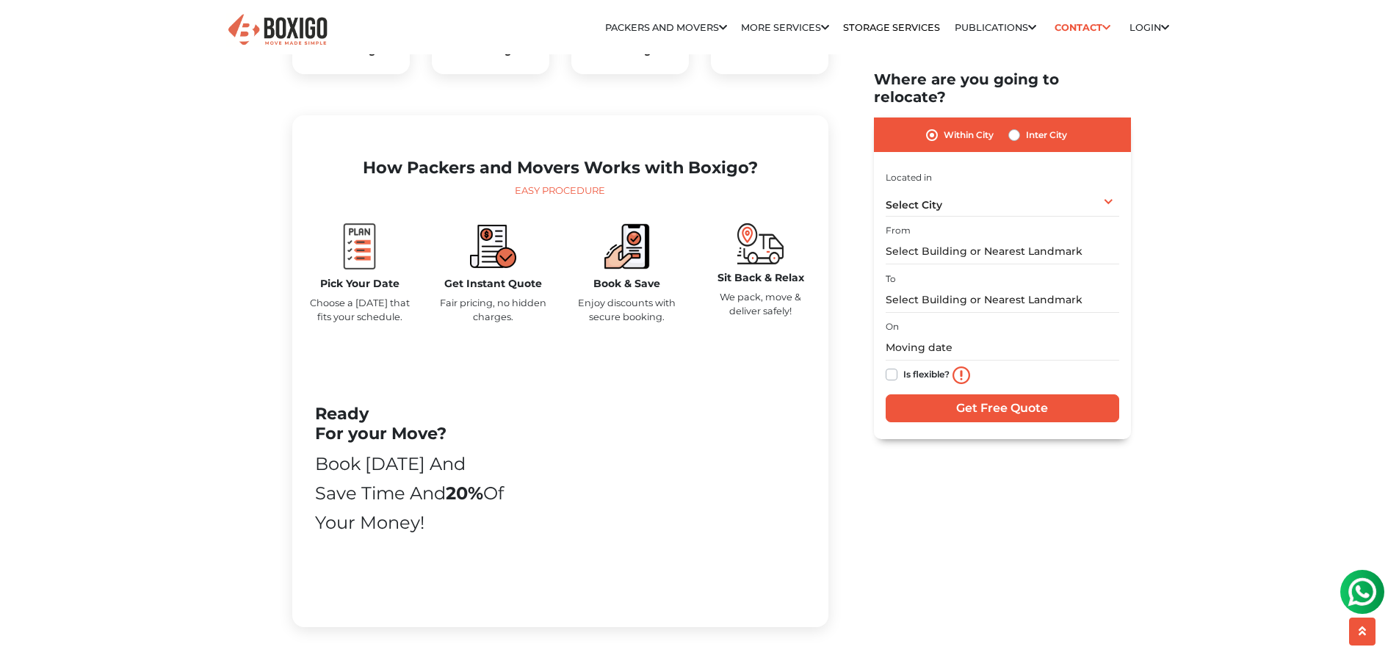
scroll to position [734, 0]
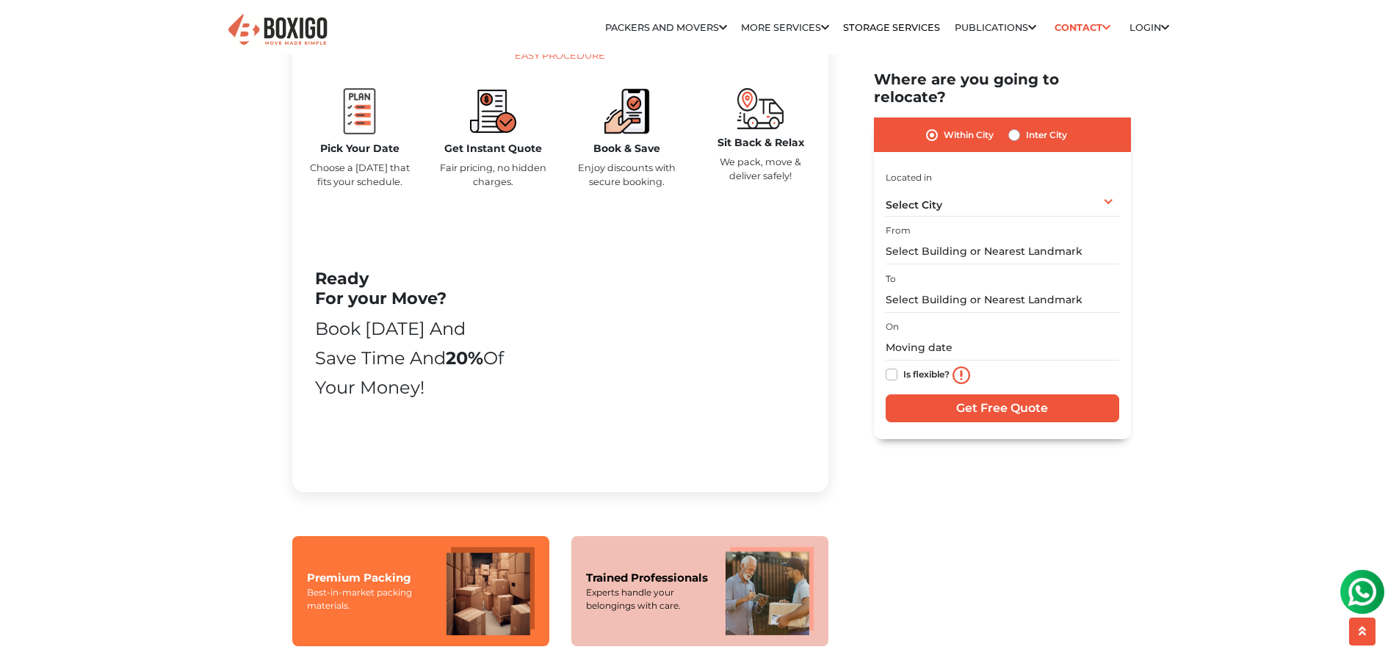
click at [515, 155] on h5 "Get Instant Quote" at bounding box center [494, 148] width 112 height 12
click at [517, 155] on h5 "Get Instant Quote" at bounding box center [494, 148] width 112 height 12
click at [495, 189] on p "Fair pricing, no hidden charges." at bounding box center [494, 175] width 112 height 28
click at [630, 189] on p "Enjoy discounts with secure booking." at bounding box center [627, 175] width 112 height 28
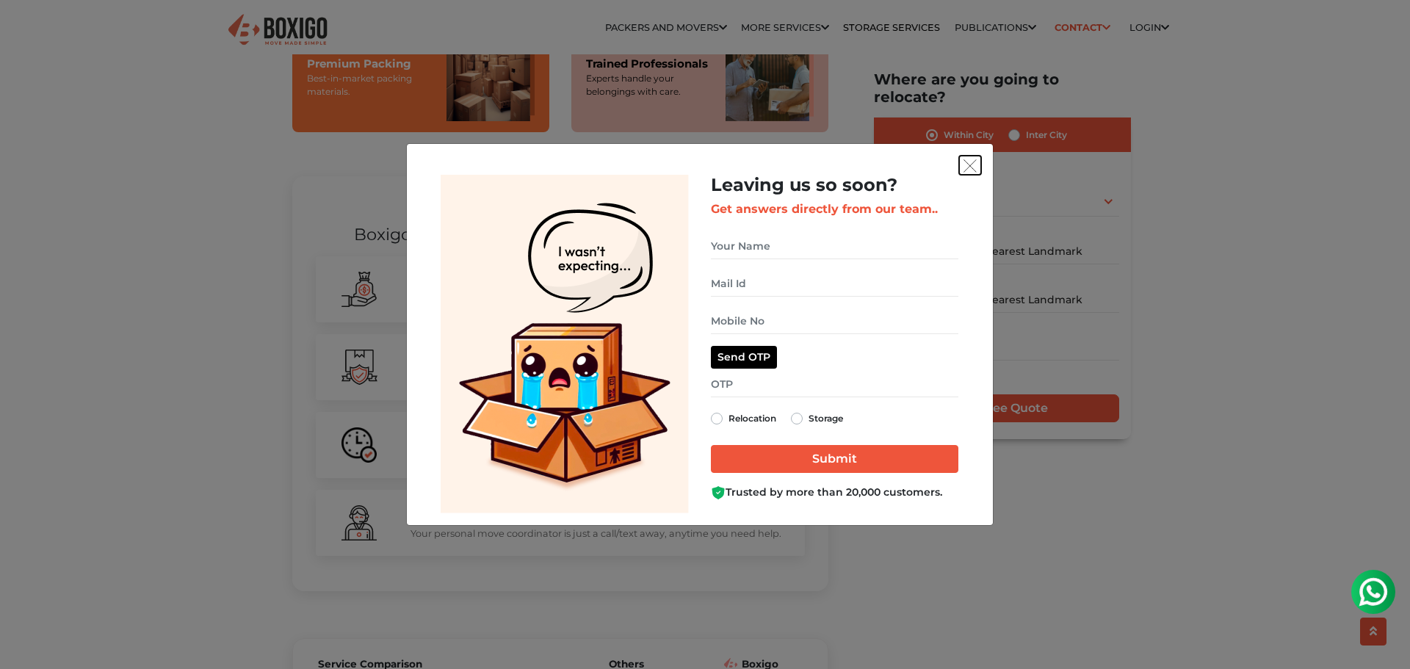
drag, startPoint x: 973, startPoint y: 156, endPoint x: 968, endPoint y: 166, distance: 11.5
click at [969, 164] on button "get free quote dialog" at bounding box center [970, 165] width 22 height 19
